Goal: Information Seeking & Learning: Learn about a topic

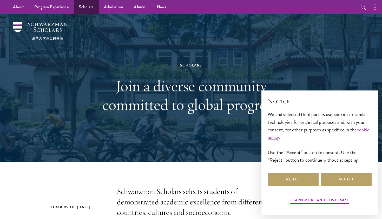
click at [81, 6] on link "Scholars" at bounding box center [86, 7] width 25 height 14
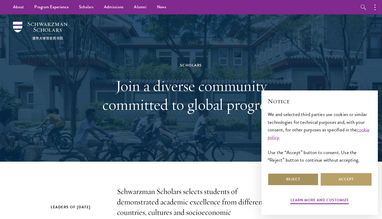
click at [311, 179] on button "Reject" at bounding box center [293, 179] width 51 height 12
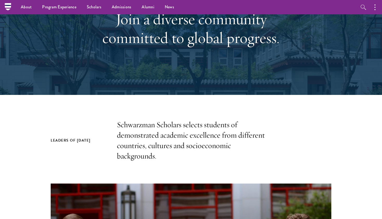
scroll to position [65, 0]
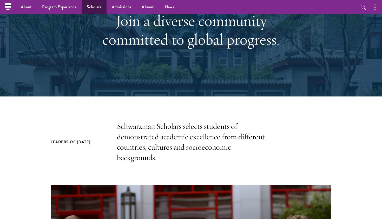
click at [102, 9] on link "Scholars" at bounding box center [94, 7] width 25 height 14
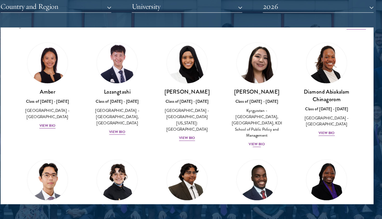
scroll to position [14, 0]
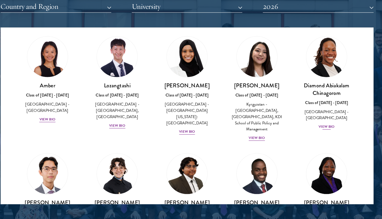
click at [308, 135] on div "View Bio" at bounding box center [315, 137] width 14 height 5
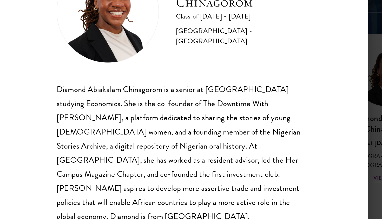
scroll to position [652, 0]
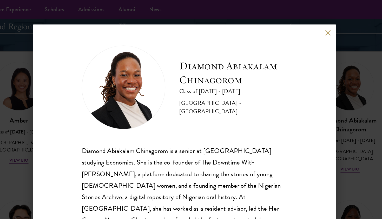
click at [296, 26] on button at bounding box center [298, 24] width 4 height 4
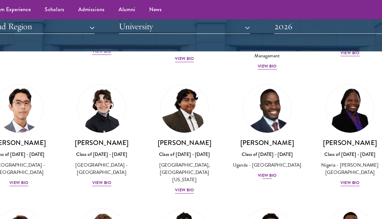
scroll to position [108, 0]
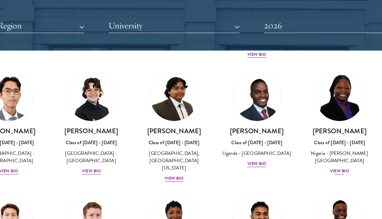
click at [289, 118] on div "Oluwadamilola Akintewe Class of 2025 - 2026 Nigeria - Adekunle Ajasin Universit…" at bounding box center [315, 113] width 52 height 36
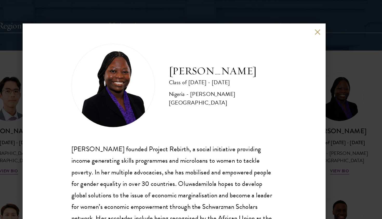
scroll to position [1, 0]
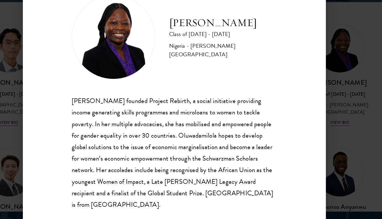
click at [256, 82] on div "Oluwadamilola Akintewe Class of 2025 - 2026 Nigeria - Adekunle Ajasin Universit…" at bounding box center [191, 109] width 382 height 219
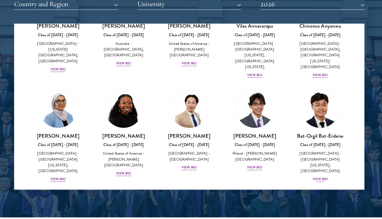
scroll to position [264, 0]
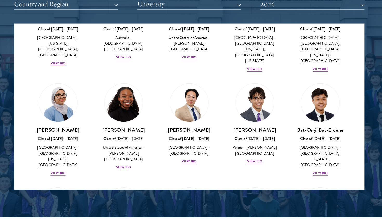
click at [122, 155] on div "View Bio" at bounding box center [129, 157] width 14 height 5
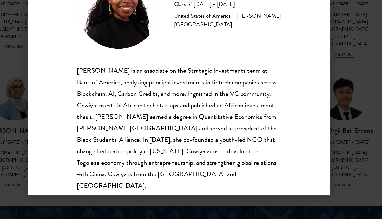
scroll to position [661, 0]
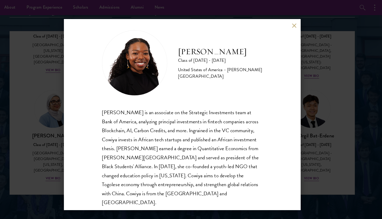
click at [279, 25] on div "Cowiya Arouna Class of 2025 - 2026 United States of America - Smith College Cow…" at bounding box center [191, 109] width 226 height 182
click at [296, 25] on button at bounding box center [298, 24] width 4 height 4
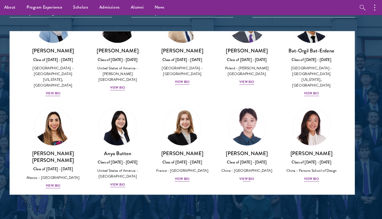
scroll to position [363, 0]
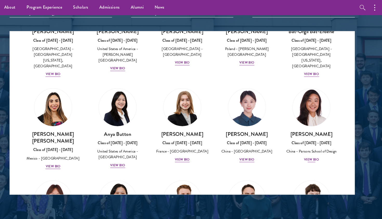
click at [308, 150] on div "View Bio" at bounding box center [315, 152] width 14 height 5
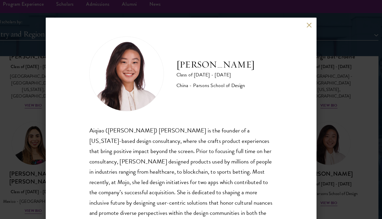
scroll to position [640, 0]
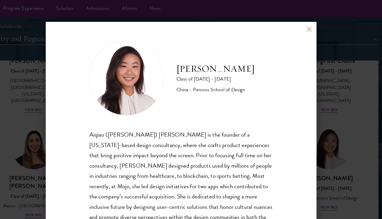
click at [256, 21] on div "Melinda Chen Class of 2025 - 2026 China - Parsons School of Design Aiqiao (Meli…" at bounding box center [191, 109] width 226 height 182
click at [296, 23] on button at bounding box center [298, 24] width 4 height 4
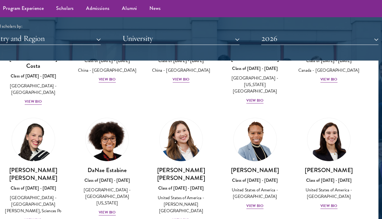
scroll to position [691, 0]
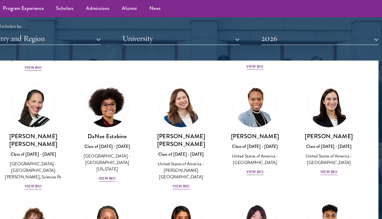
click at [258, 34] on button "2026" at bounding box center [307, 32] width 98 height 11
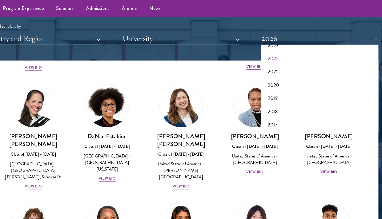
scroll to position [53, 0]
click at [260, 104] on button "2017" at bounding box center [307, 104] width 95 height 11
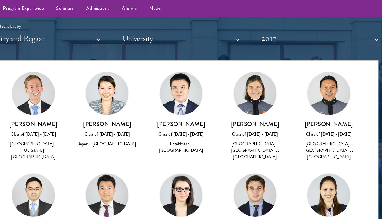
scroll to position [1010, 0]
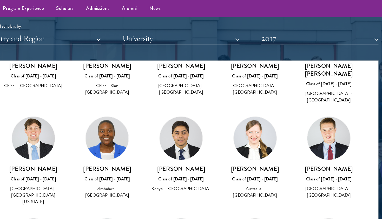
click at [173, 97] on img at bounding box center [191, 115] width 36 height 36
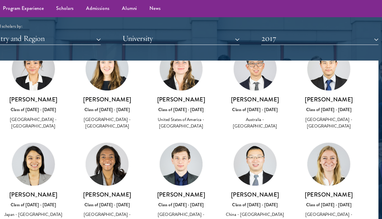
scroll to position [1559, 0]
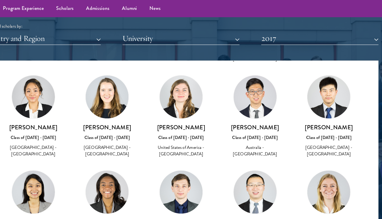
click at [111, 142] on img at bounding box center [129, 160] width 36 height 36
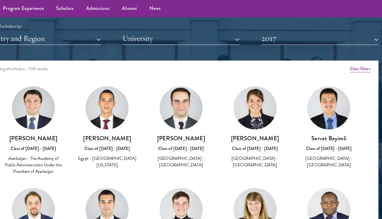
scroll to position [0, 0]
click at [258, 28] on button "2017" at bounding box center [307, 32] width 98 height 11
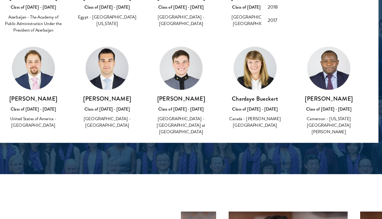
scroll to position [31, 0]
